Goal: Contribute content: Contribute content

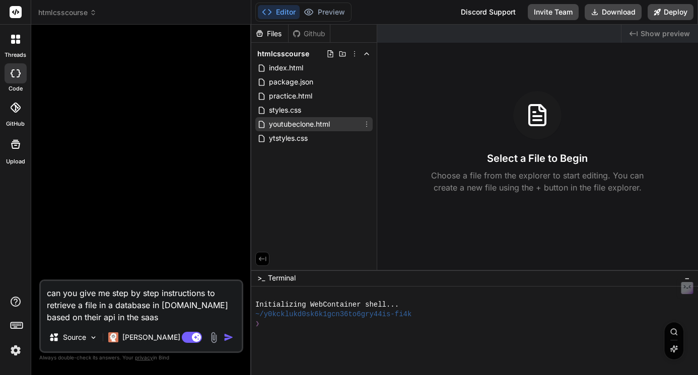
click at [302, 125] on span "youtubeclone.html" at bounding box center [299, 124] width 63 height 12
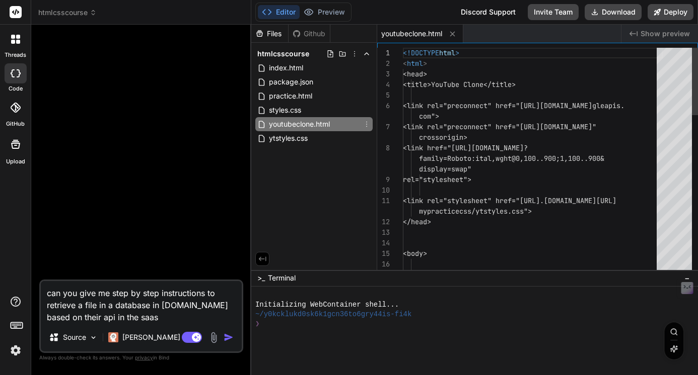
type textarea "x"
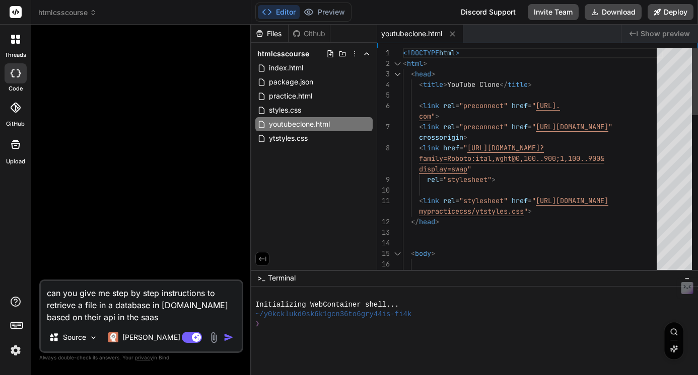
click at [403, 54] on span "<!DOCTYPE" at bounding box center [421, 52] width 36 height 9
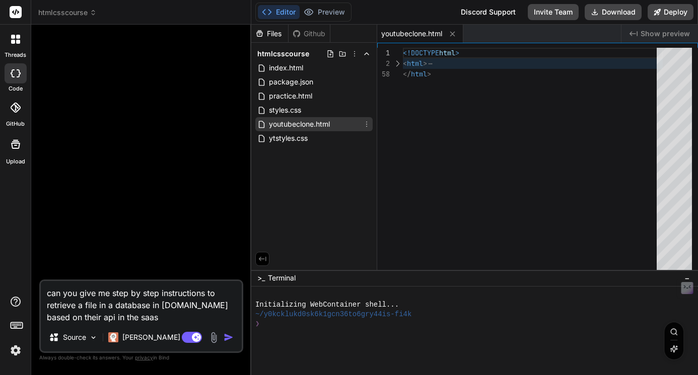
click at [348, 123] on div "youtubeclone.html" at bounding box center [313, 124] width 117 height 14
click at [202, 115] on div at bounding box center [142, 156] width 202 height 247
click at [434, 9] on div "Editor Preview Disabled until preview for your project is generated Discord Sup…" at bounding box center [474, 12] width 446 height 25
click at [330, 124] on span "youtubeclone.html" at bounding box center [299, 124] width 63 height 12
click at [334, 121] on div "youtubeclone.html" at bounding box center [313, 124] width 117 height 14
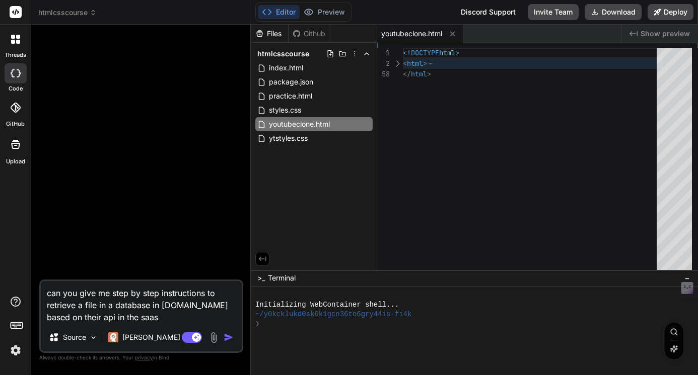
click at [339, 184] on div "Files Github htmlcsscourse index.html package.json practice.html styles.css you…" at bounding box center [314, 148] width 126 height 246
click at [283, 54] on span "htmlcsscourse" at bounding box center [283, 54] width 52 height 10
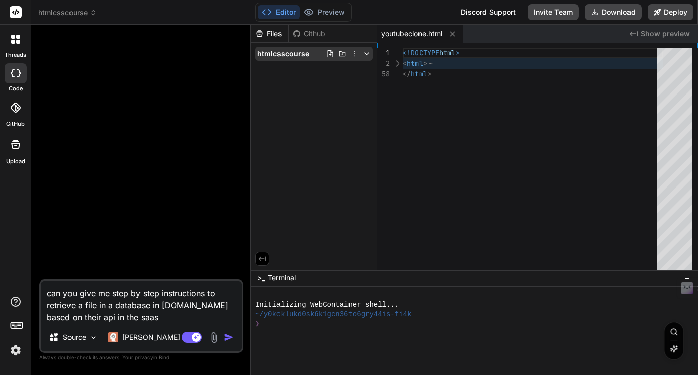
click at [290, 58] on span "htmlcsscourse" at bounding box center [283, 54] width 52 height 10
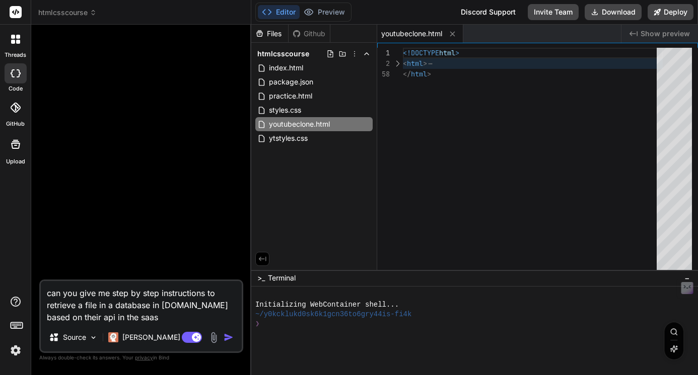
click at [306, 168] on div "Files Github htmlcsscourse index.html package.json practice.html styles.css you…" at bounding box center [314, 148] width 126 height 246
click at [287, 172] on div "Files Github htmlcsscourse index.html package.json practice.html styles.css you…" at bounding box center [314, 148] width 126 height 246
click at [398, 64] on div at bounding box center [397, 63] width 13 height 11
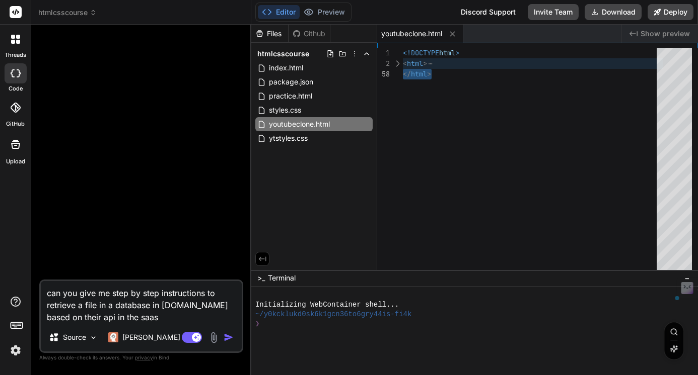
click at [396, 61] on div at bounding box center [397, 63] width 13 height 11
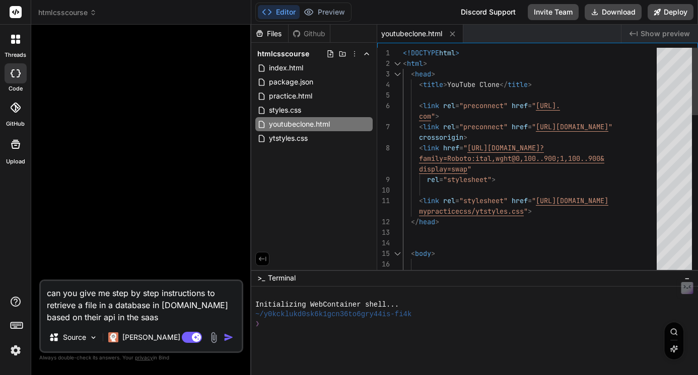
click at [403, 53] on span "<!DOCTYPE" at bounding box center [421, 52] width 36 height 9
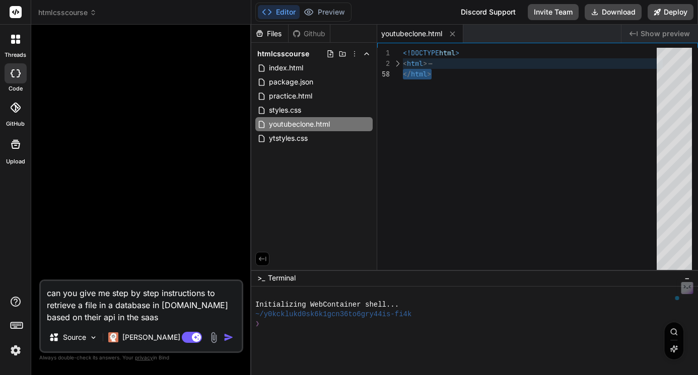
click at [400, 51] on div "1" at bounding box center [390, 53] width 26 height 11
click at [398, 64] on div at bounding box center [397, 63] width 13 height 11
click at [398, 62] on div at bounding box center [397, 63] width 13 height 11
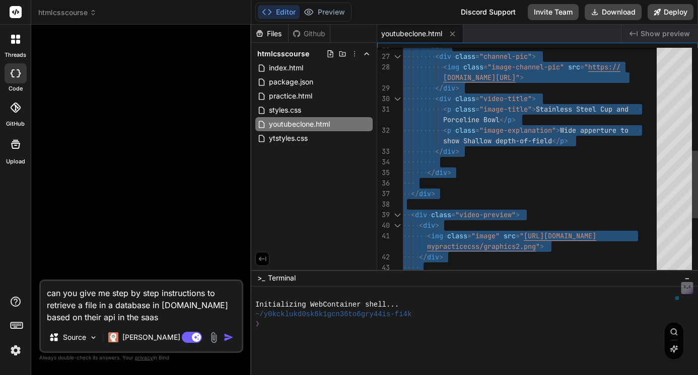
type textarea "<!DOCTYPE html> <html> <head> <title>YouTube Clone</title> <link rel="preconnec…"
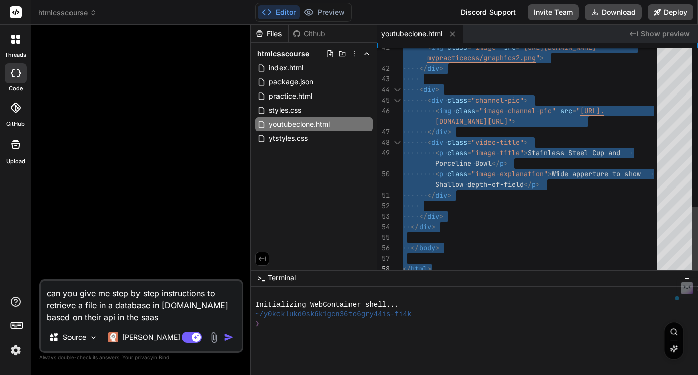
drag, startPoint x: 403, startPoint y: 51, endPoint x: 477, endPoint y: 294, distance: 253.6
